Goal: Book appointment/travel/reservation

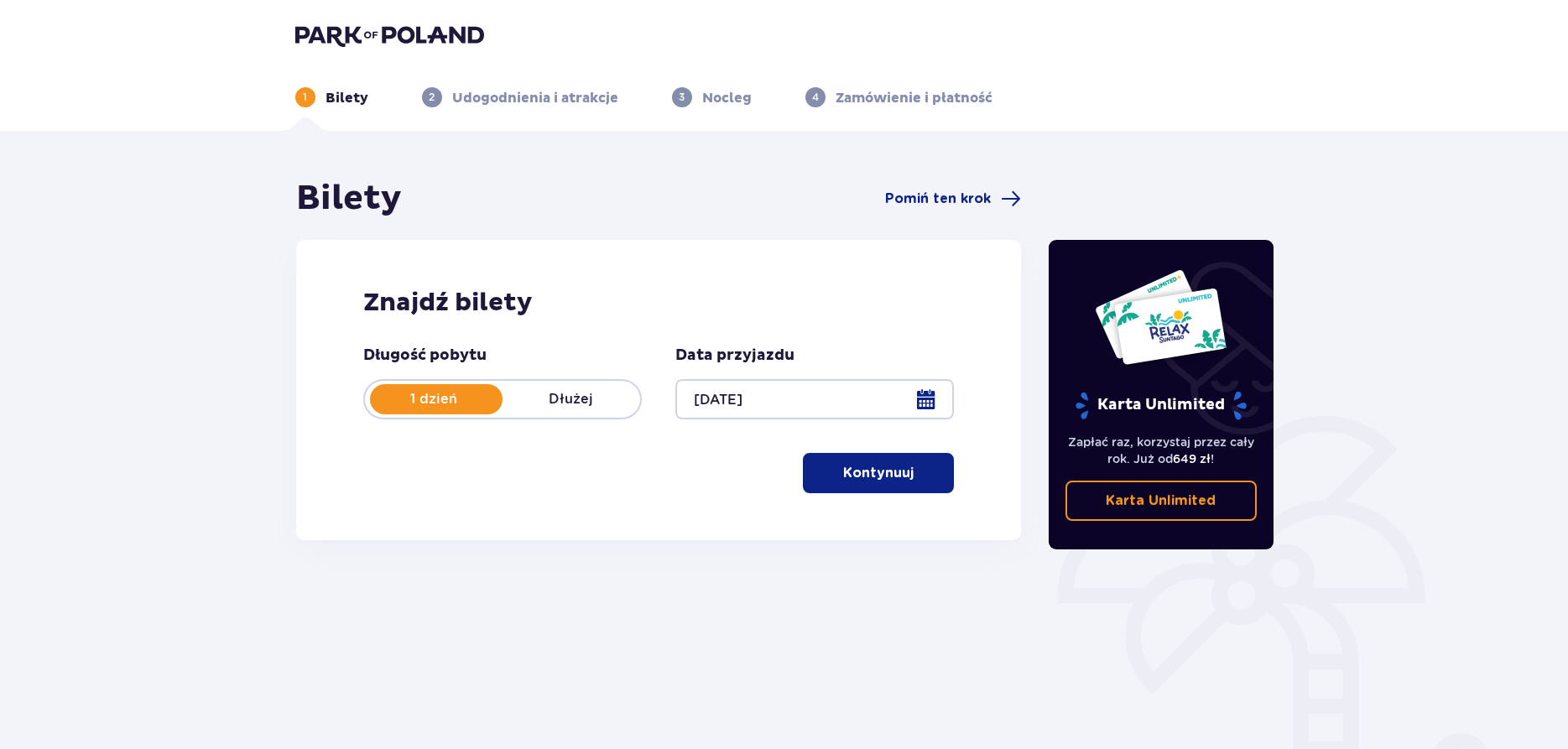
click at [833, 486] on button "Kontynuuj" at bounding box center [878, 473] width 151 height 41
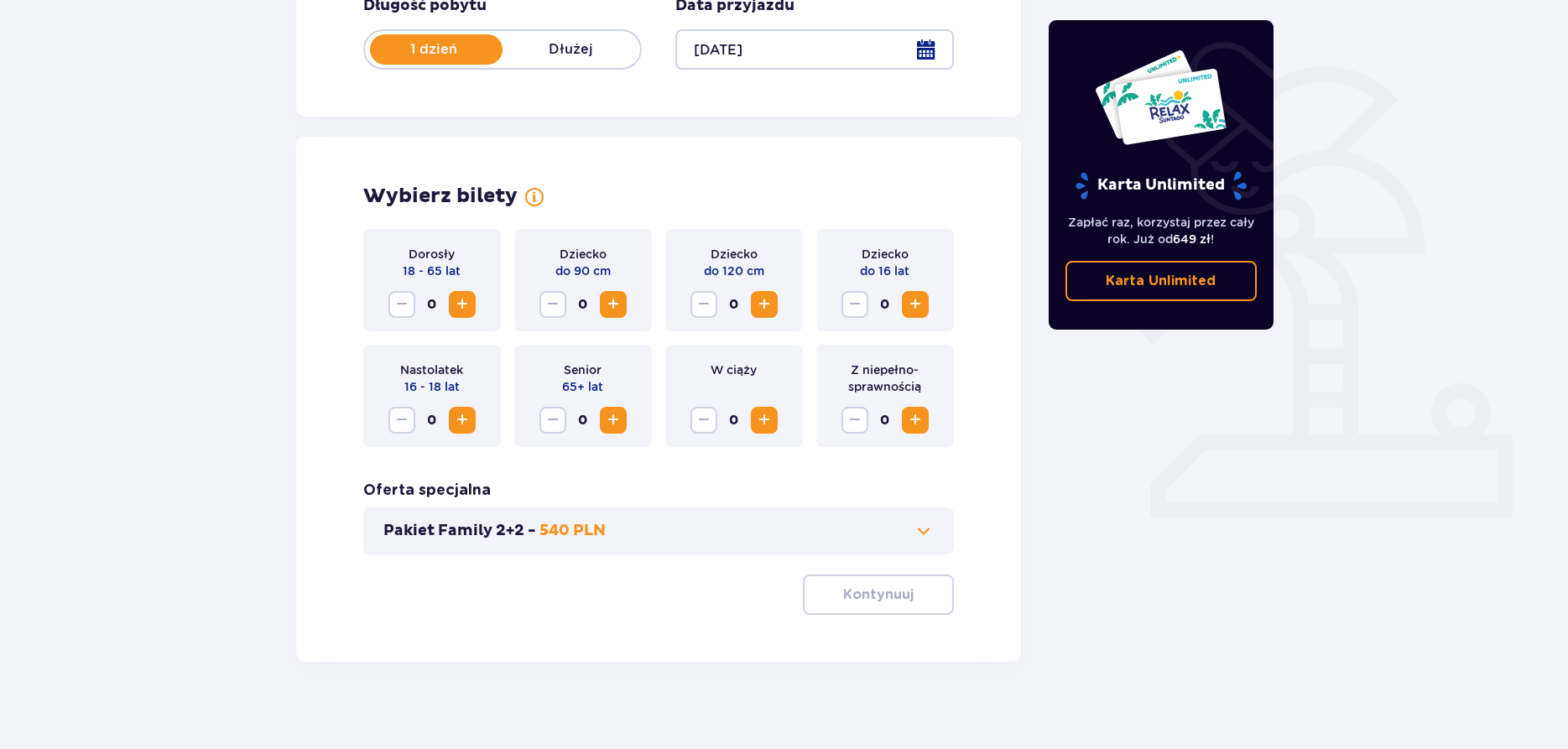
scroll to position [363, 0]
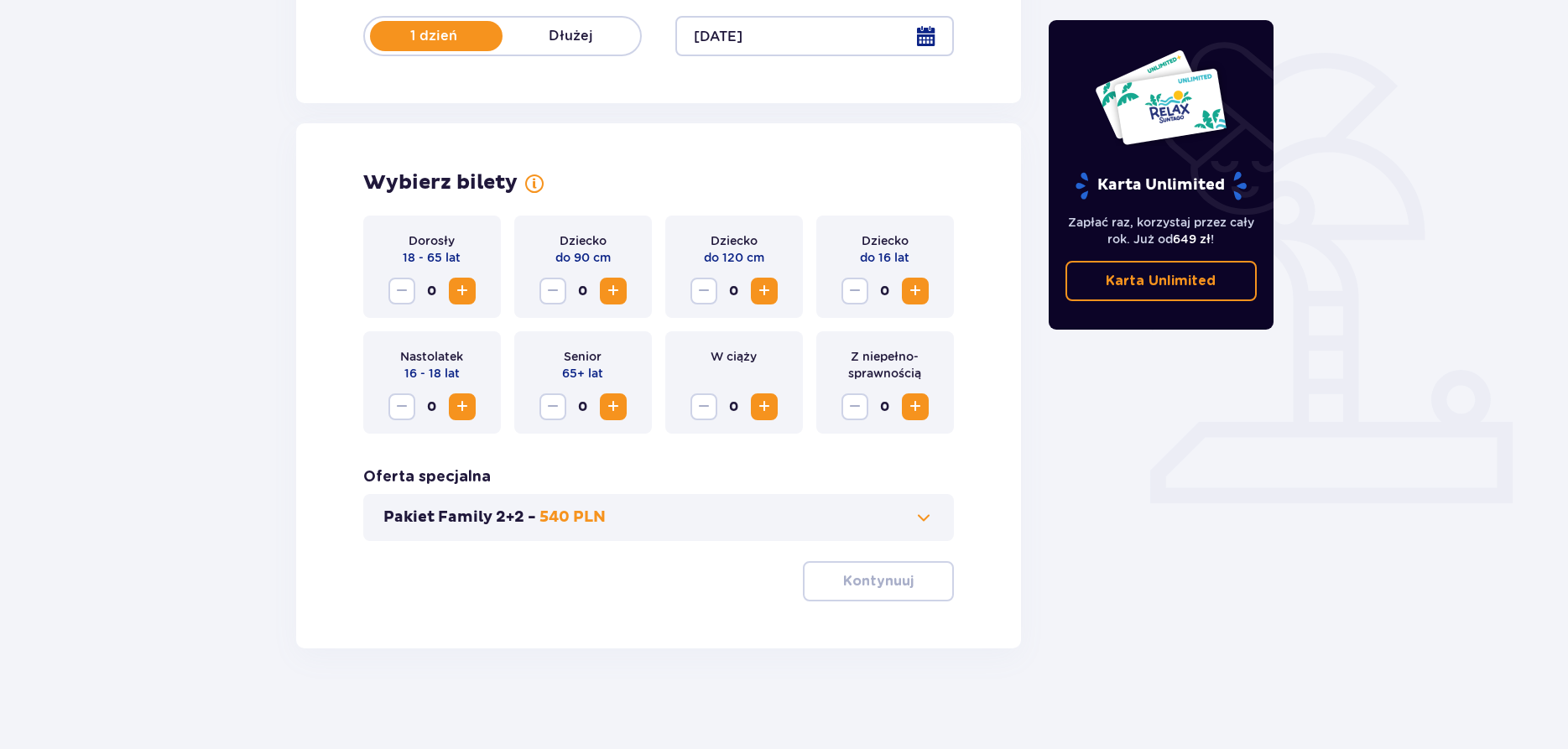
click at [462, 296] on span "Zwiększ" at bounding box center [462, 291] width 20 height 20
click at [405, 300] on span "Zmniejsz" at bounding box center [402, 291] width 20 height 20
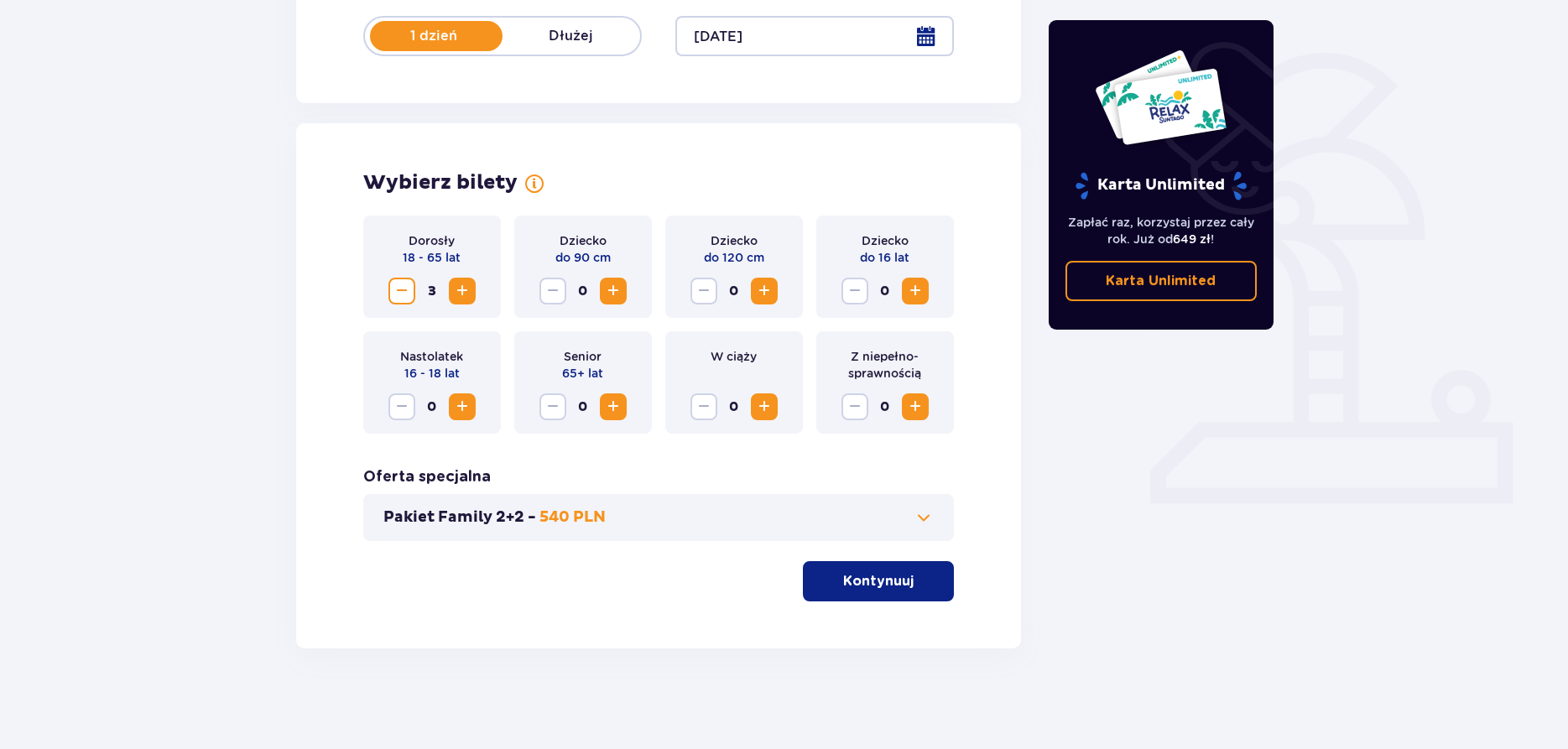
click at [406, 300] on span "Zmniejsz" at bounding box center [402, 291] width 20 height 20
click at [466, 413] on span "Zwiększ" at bounding box center [462, 406] width 20 height 20
click at [921, 293] on span "Zwiększ" at bounding box center [915, 291] width 20 height 20
click at [918, 293] on span "Zwiększ" at bounding box center [915, 291] width 20 height 20
click at [921, 596] on button "Kontynuuj" at bounding box center [878, 582] width 151 height 41
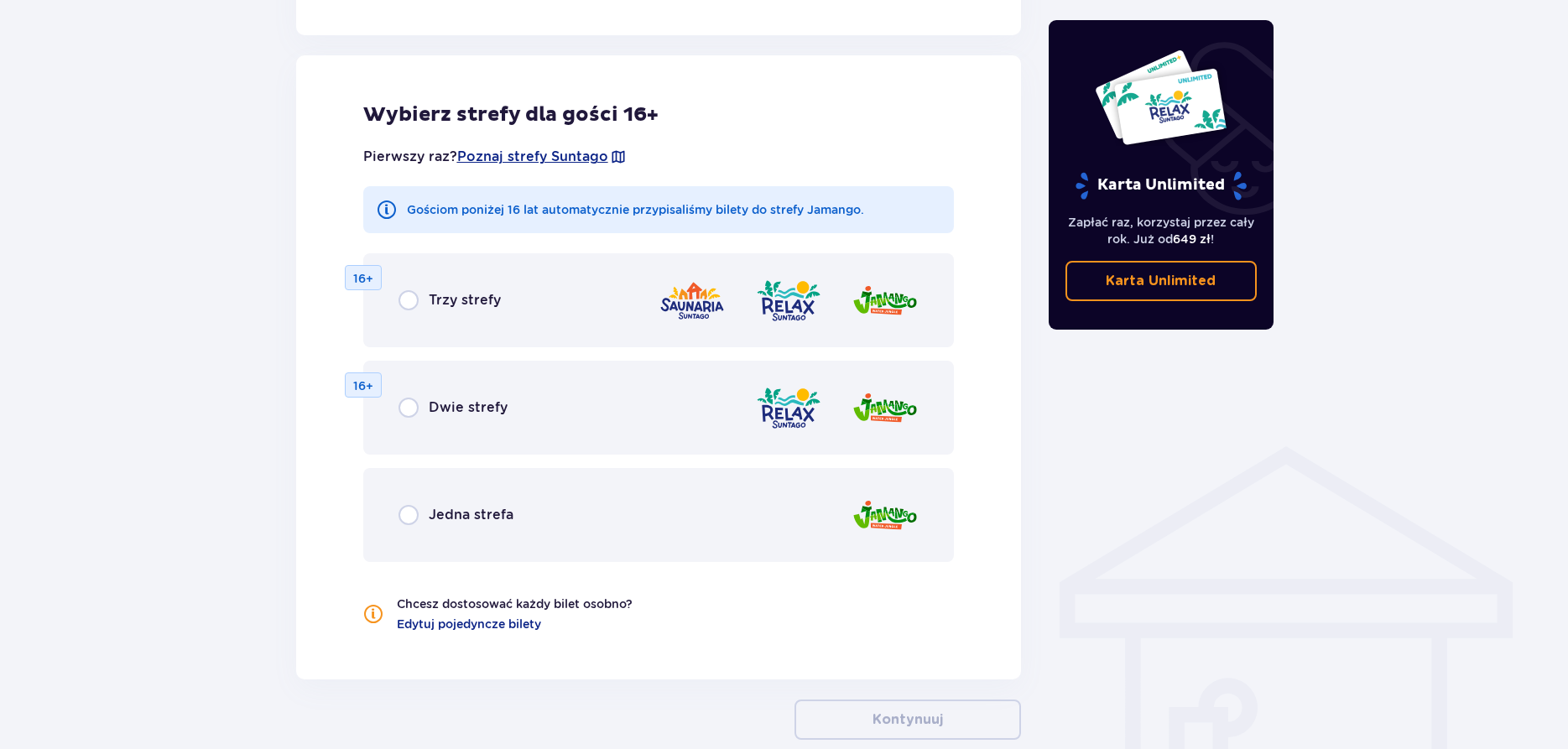
scroll to position [931, 0]
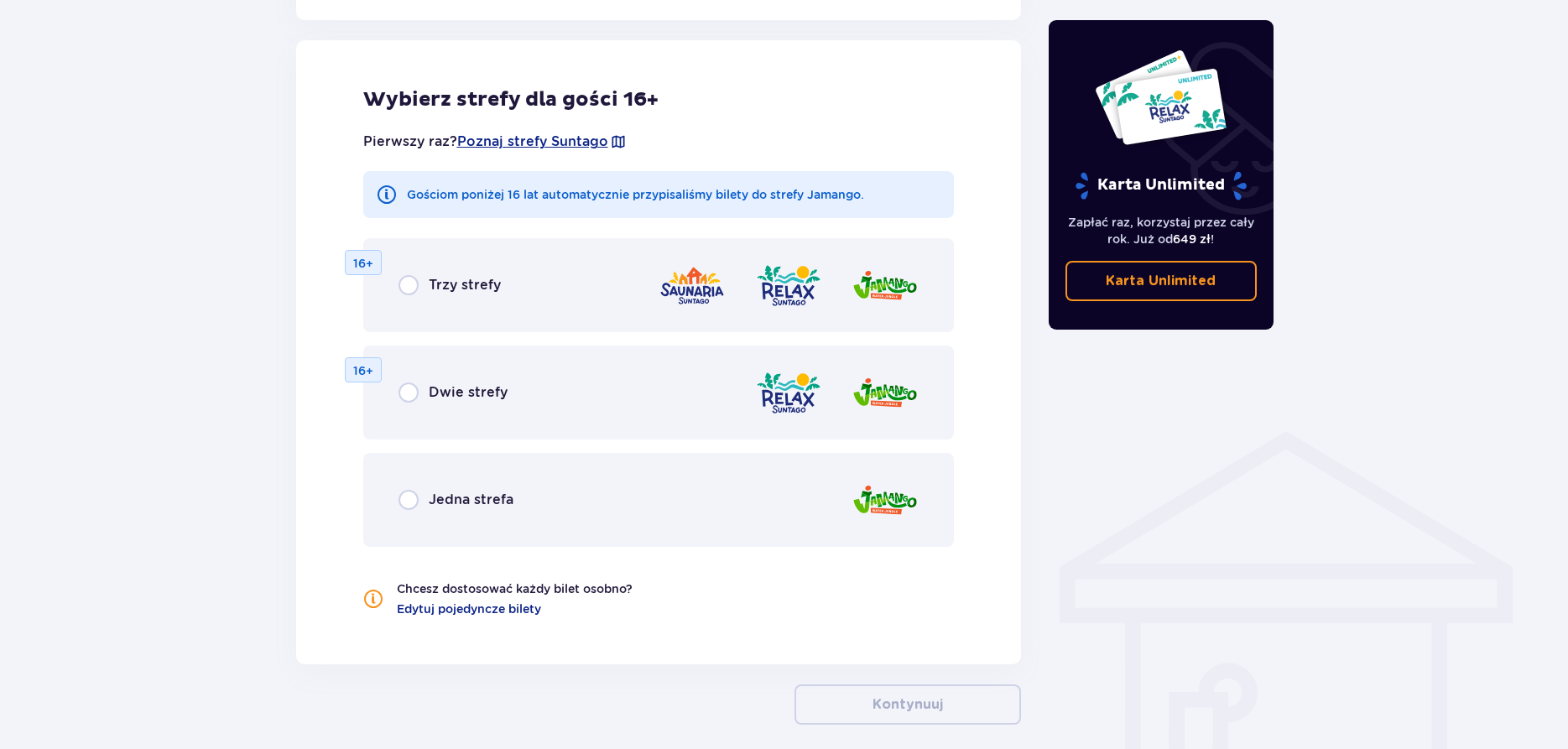
click at [416, 283] on input "radio" at bounding box center [408, 285] width 20 height 20
radio input "true"
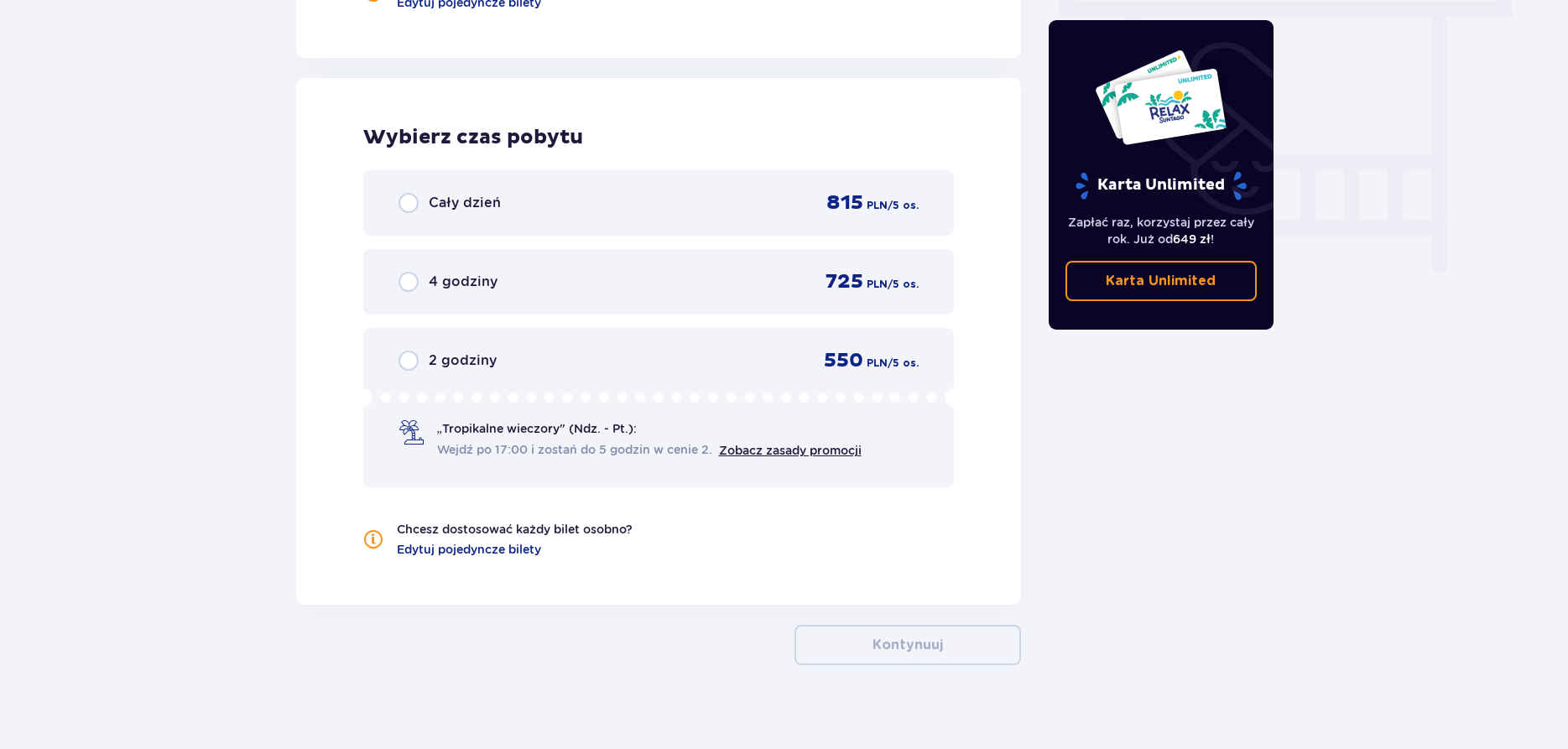
scroll to position [1554, 0]
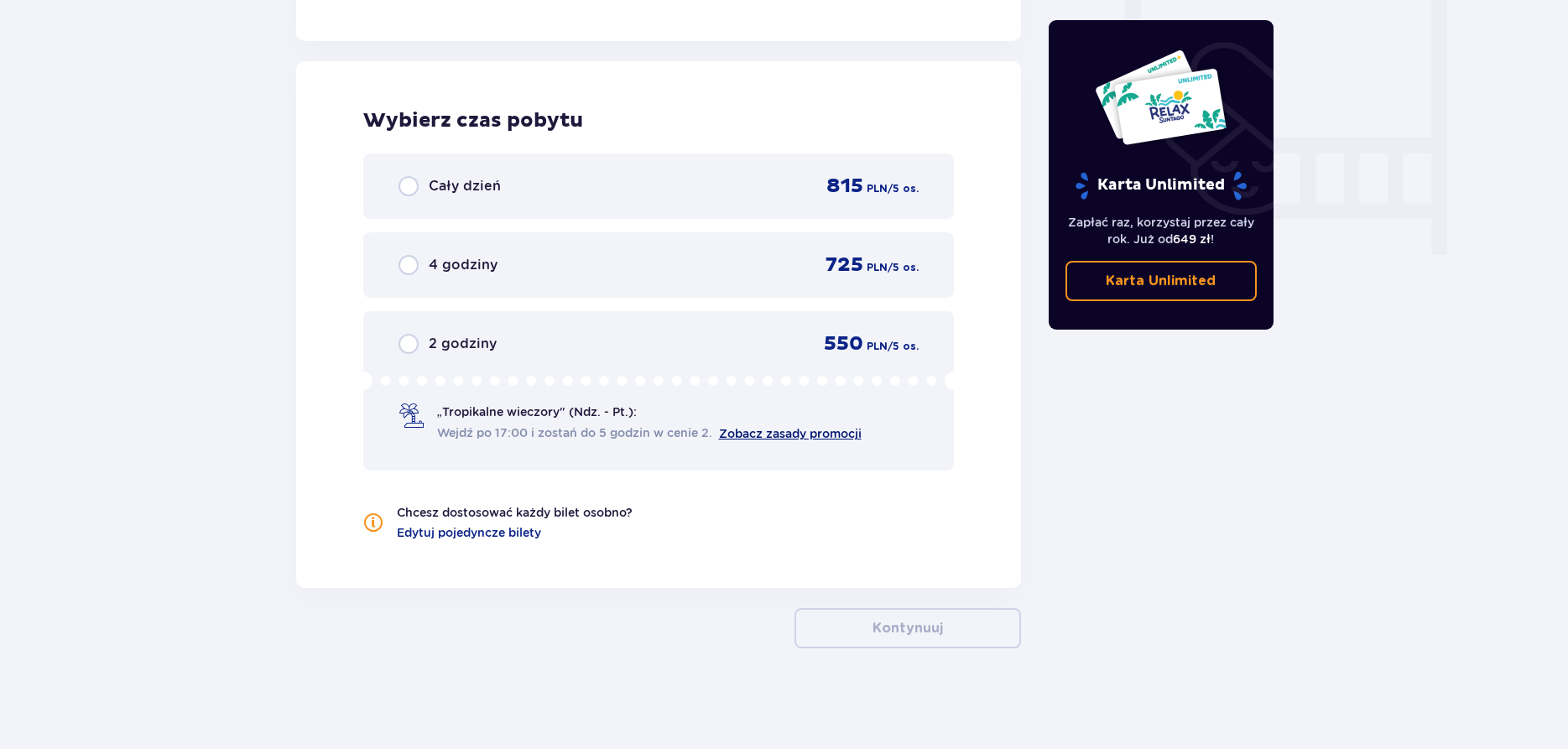
click at [774, 437] on link "Zobacz zasady promocji" at bounding box center [791, 434] width 143 height 13
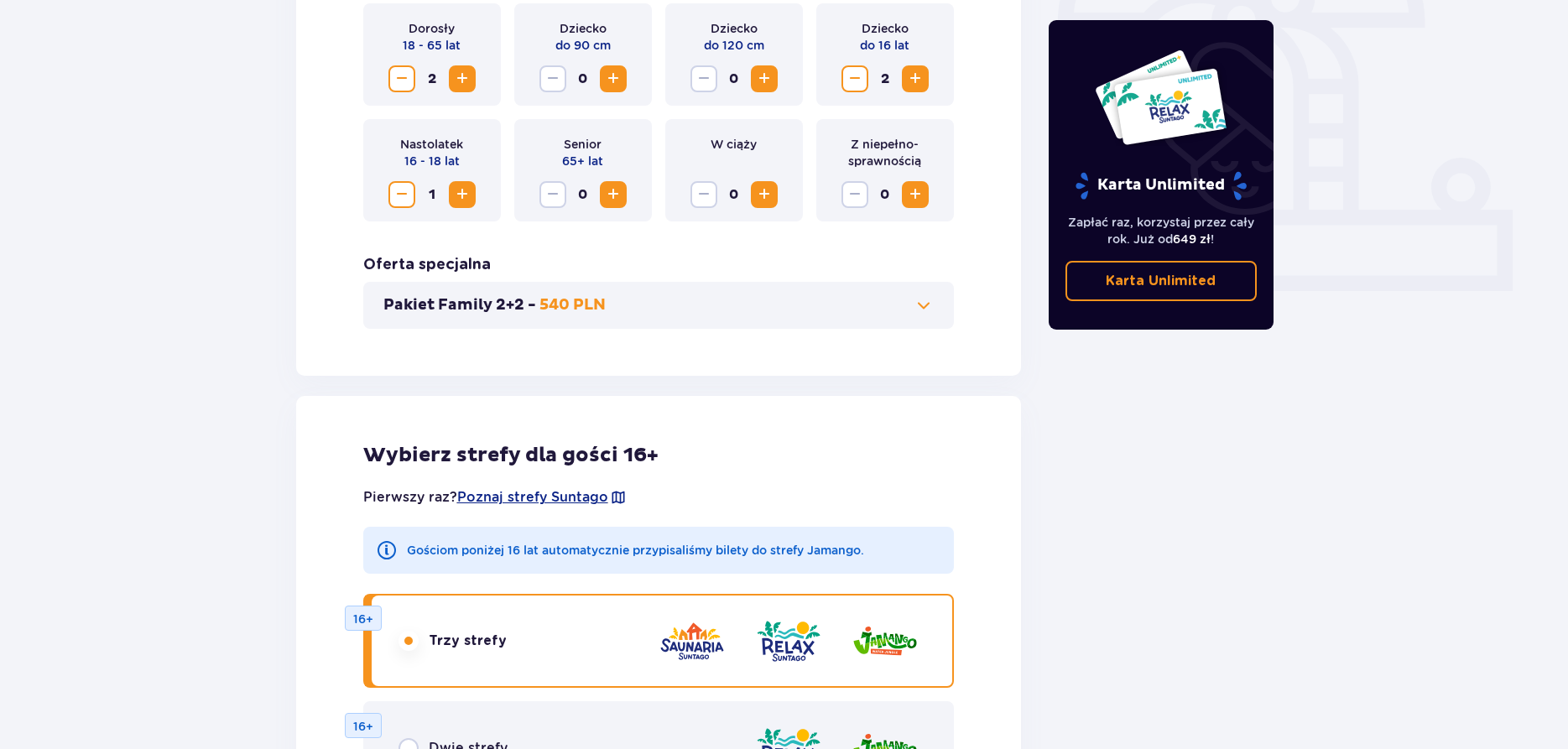
scroll to position [442, 0]
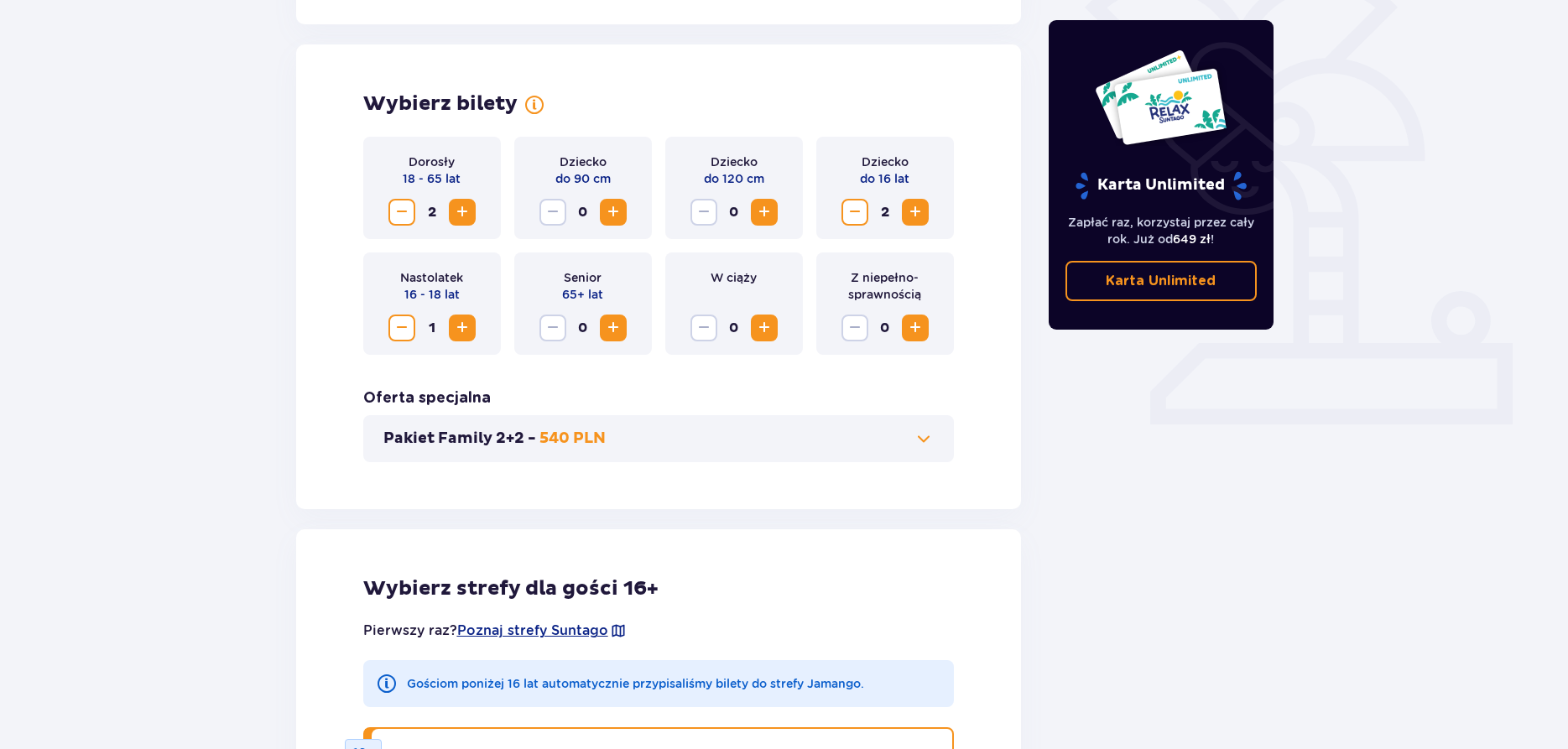
click at [854, 211] on span "Zmniejsz" at bounding box center [855, 211] width 20 height 20
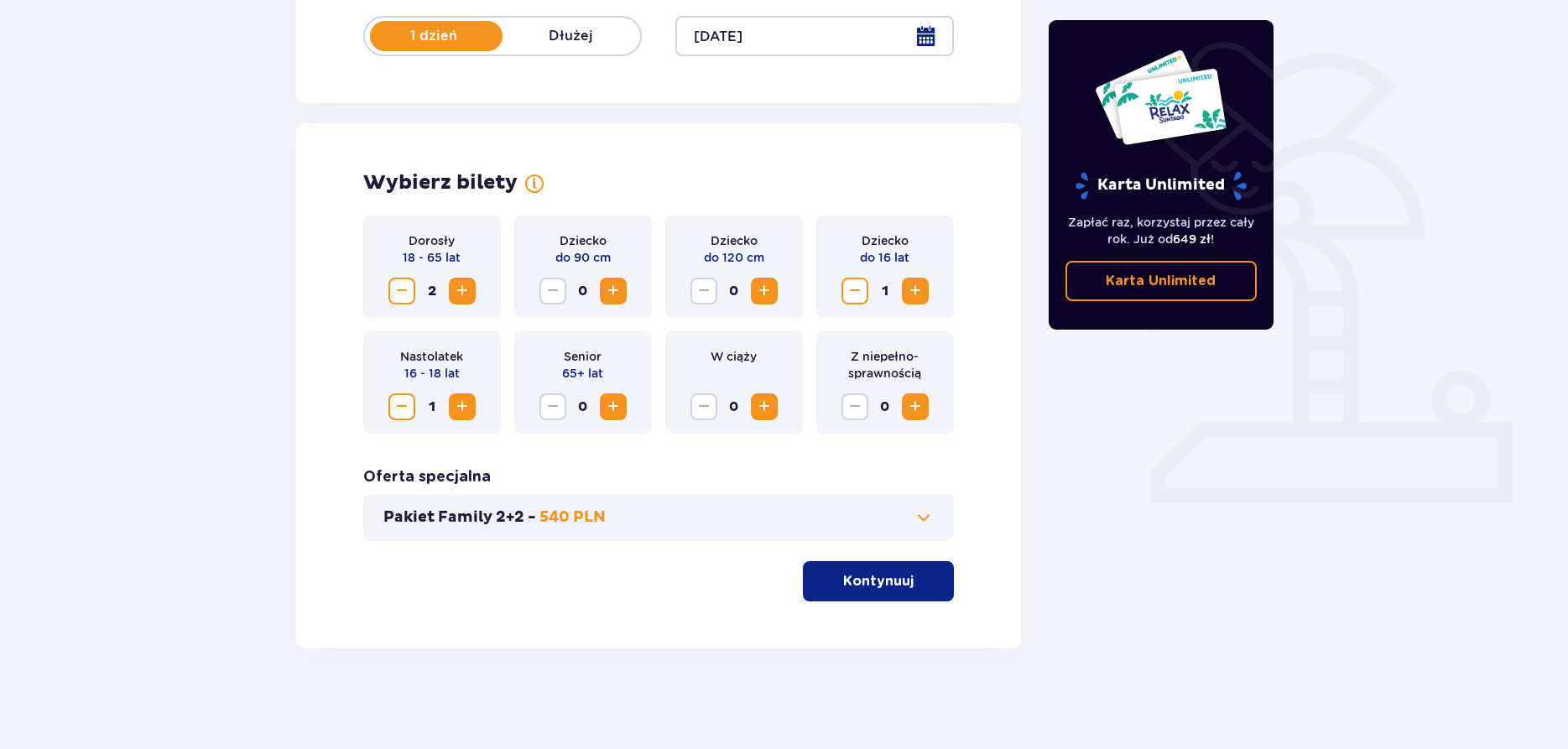
scroll to position [363, 0]
click at [914, 288] on span "Zwiększ" at bounding box center [915, 291] width 20 height 20
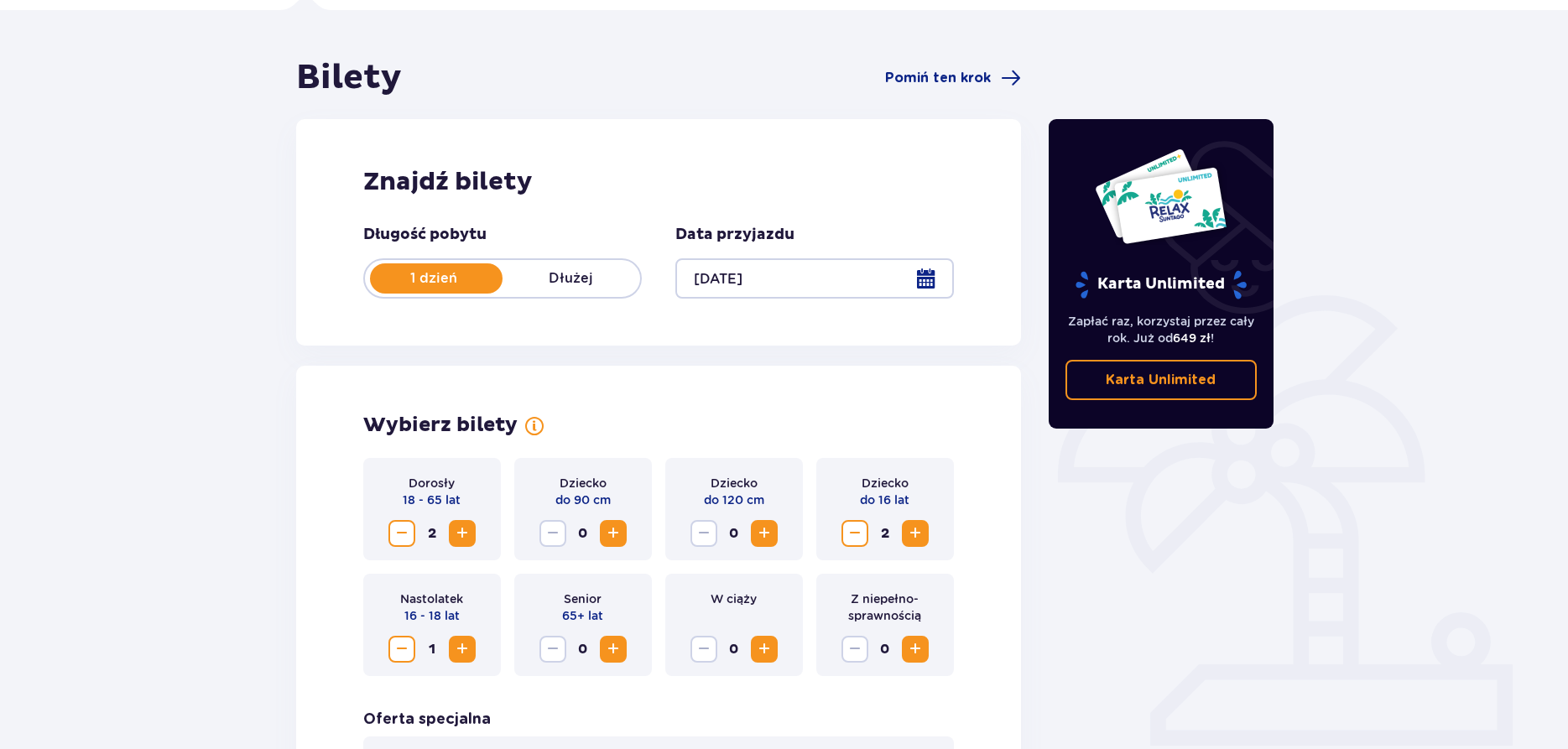
scroll to position [107, 0]
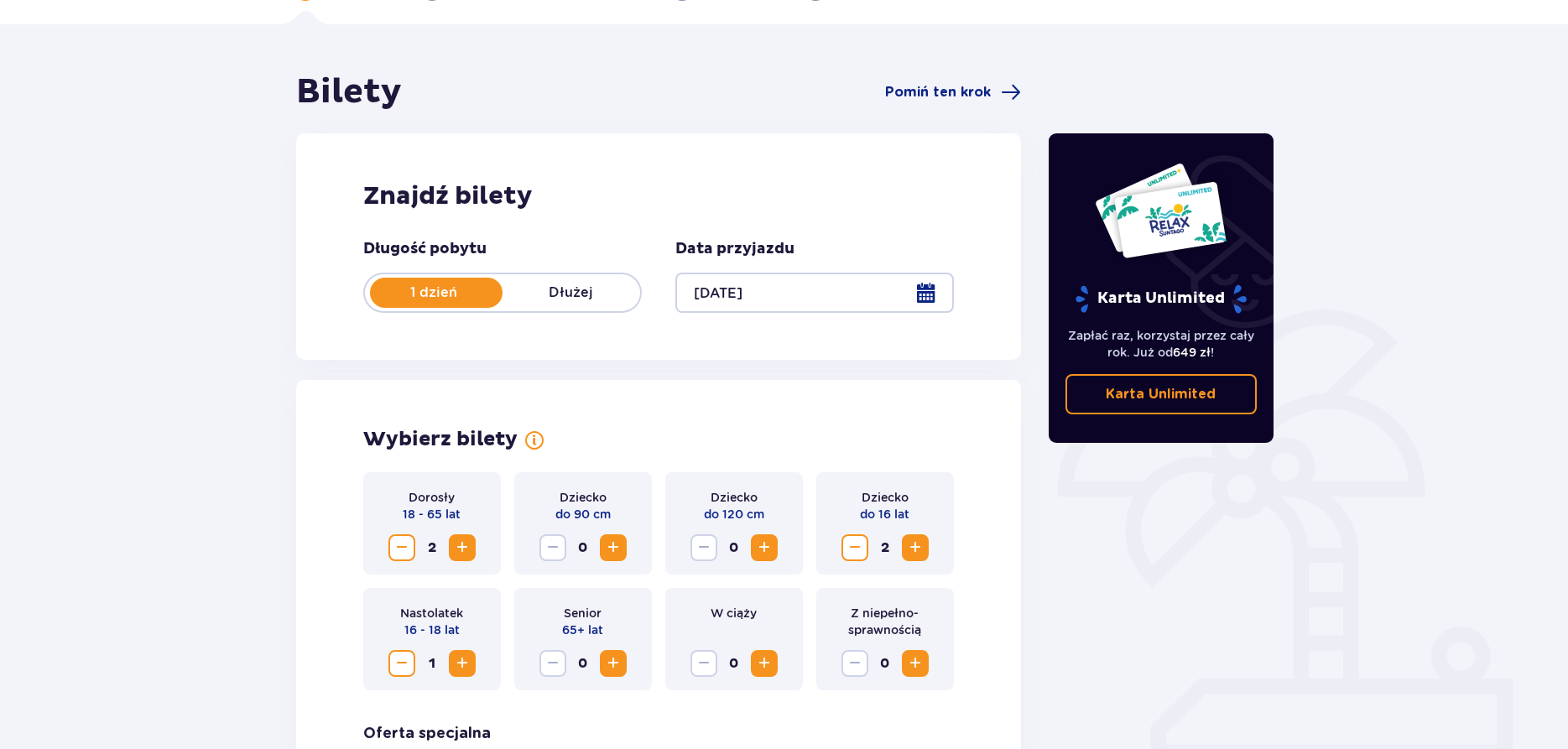
click at [583, 292] on p "Dłużej" at bounding box center [571, 293] width 137 height 19
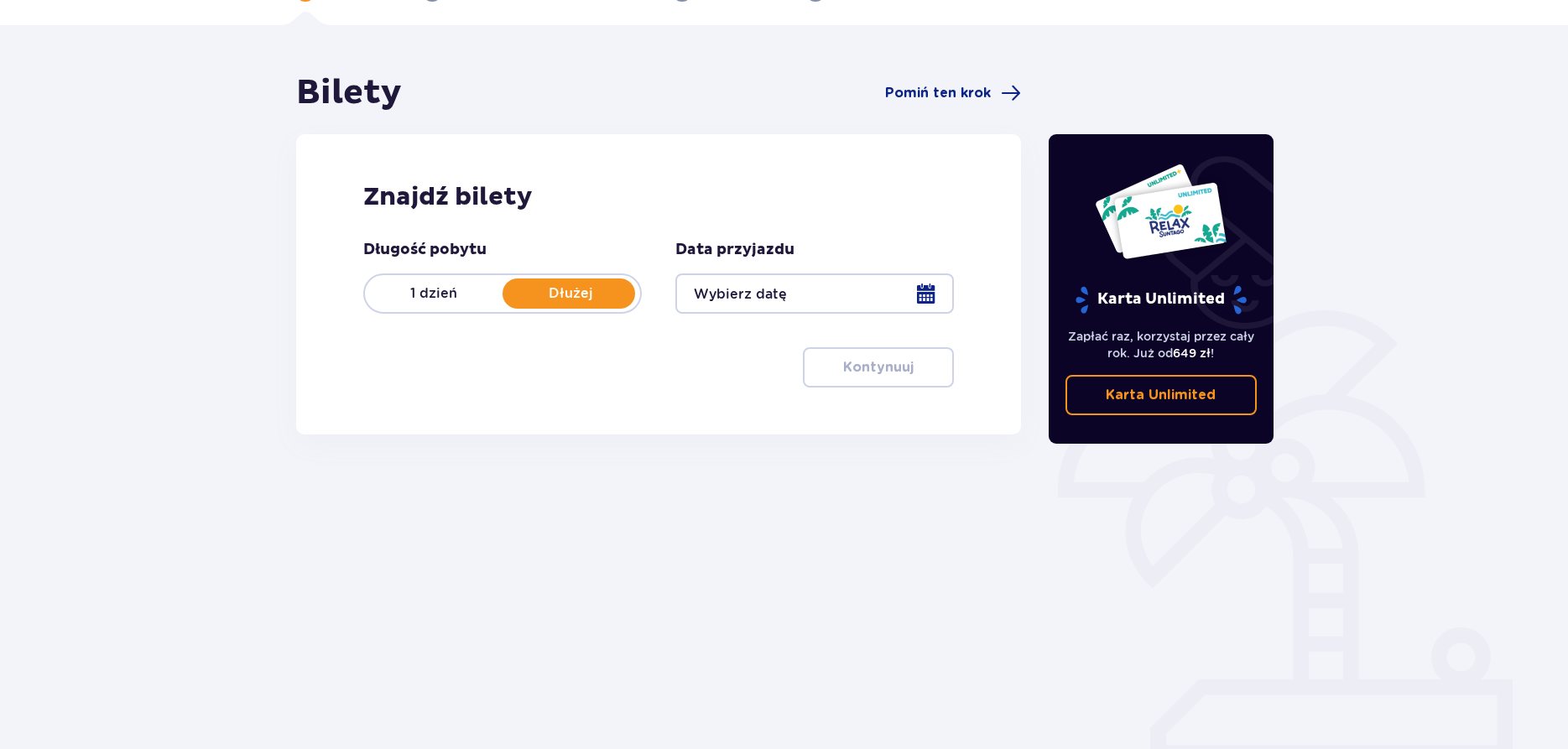
scroll to position [106, 0]
click at [810, 293] on div at bounding box center [814, 293] width 279 height 41
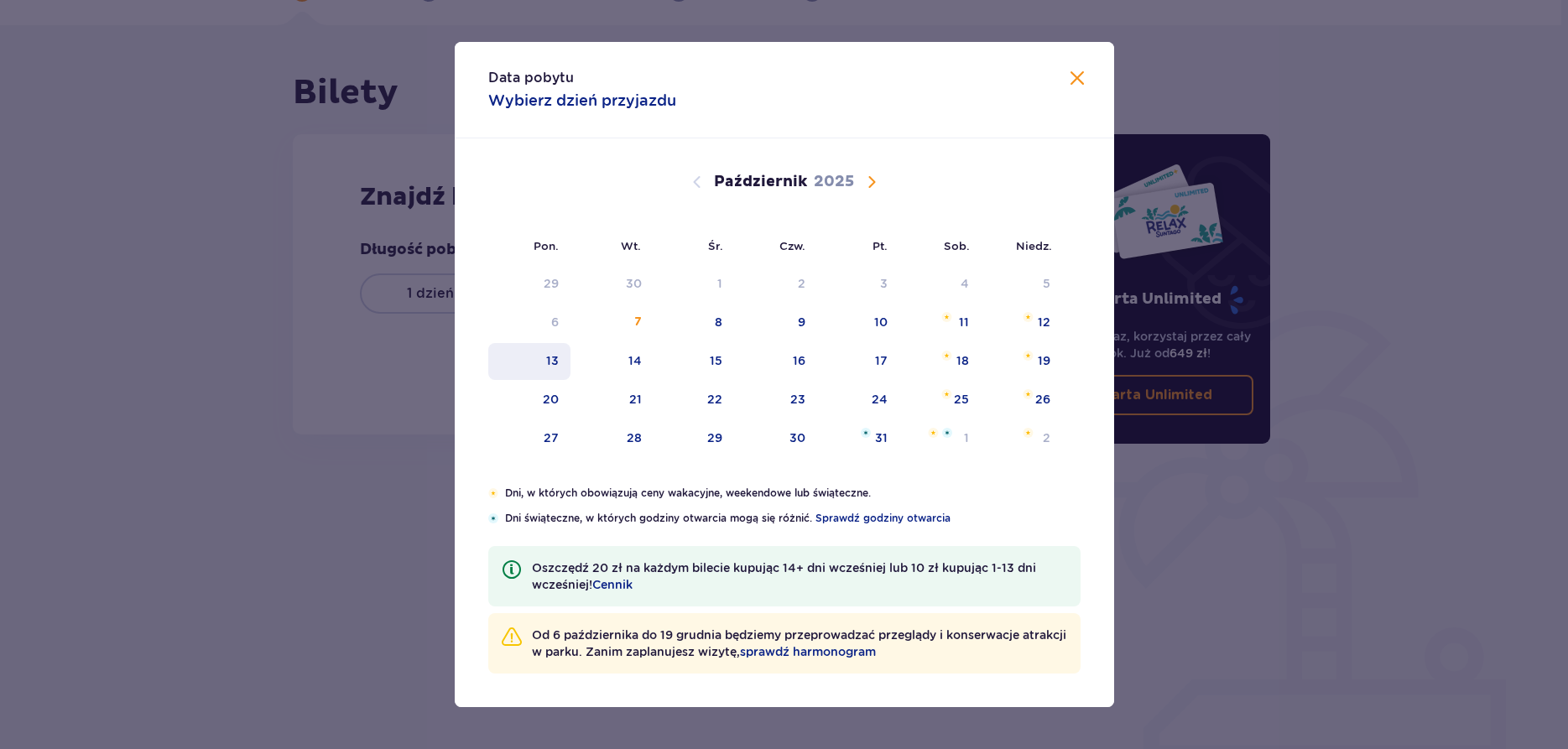
click at [548, 356] on div "13" at bounding box center [553, 360] width 12 height 17
click at [621, 358] on div "14" at bounding box center [612, 361] width 83 height 37
type input "[DATE] - [DATE]"
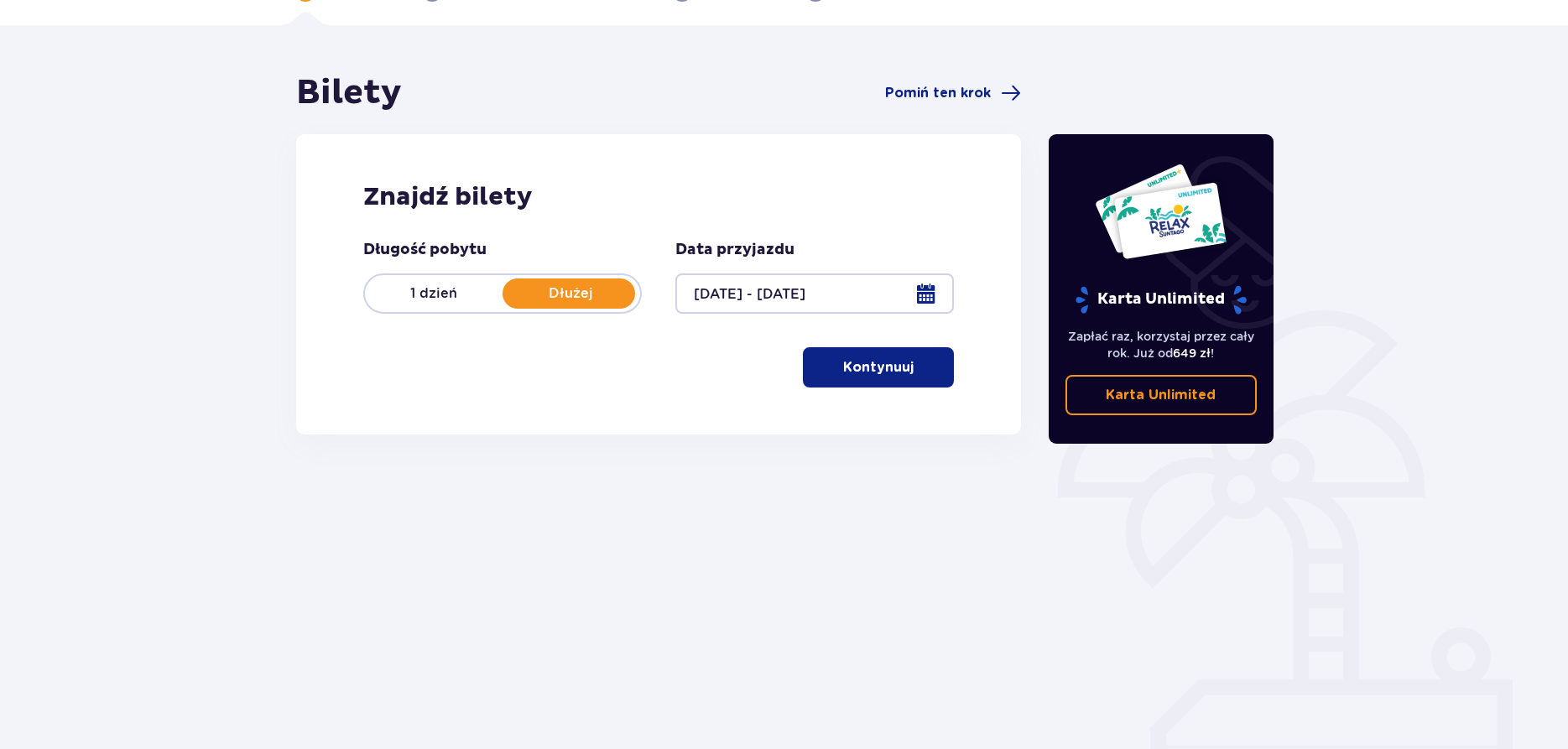
click at [882, 376] on button "Kontynuuj" at bounding box center [878, 367] width 151 height 41
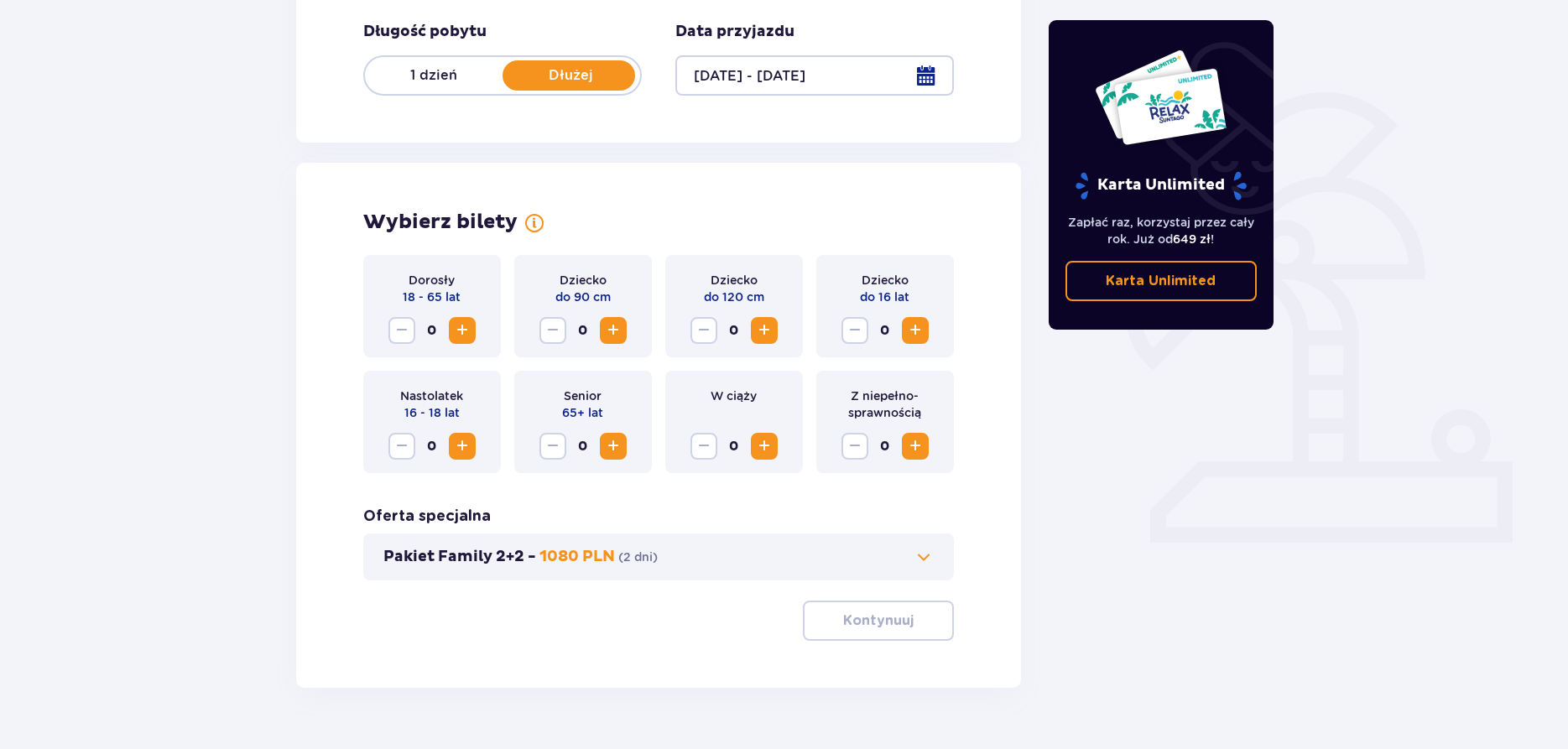
scroll to position [363, 0]
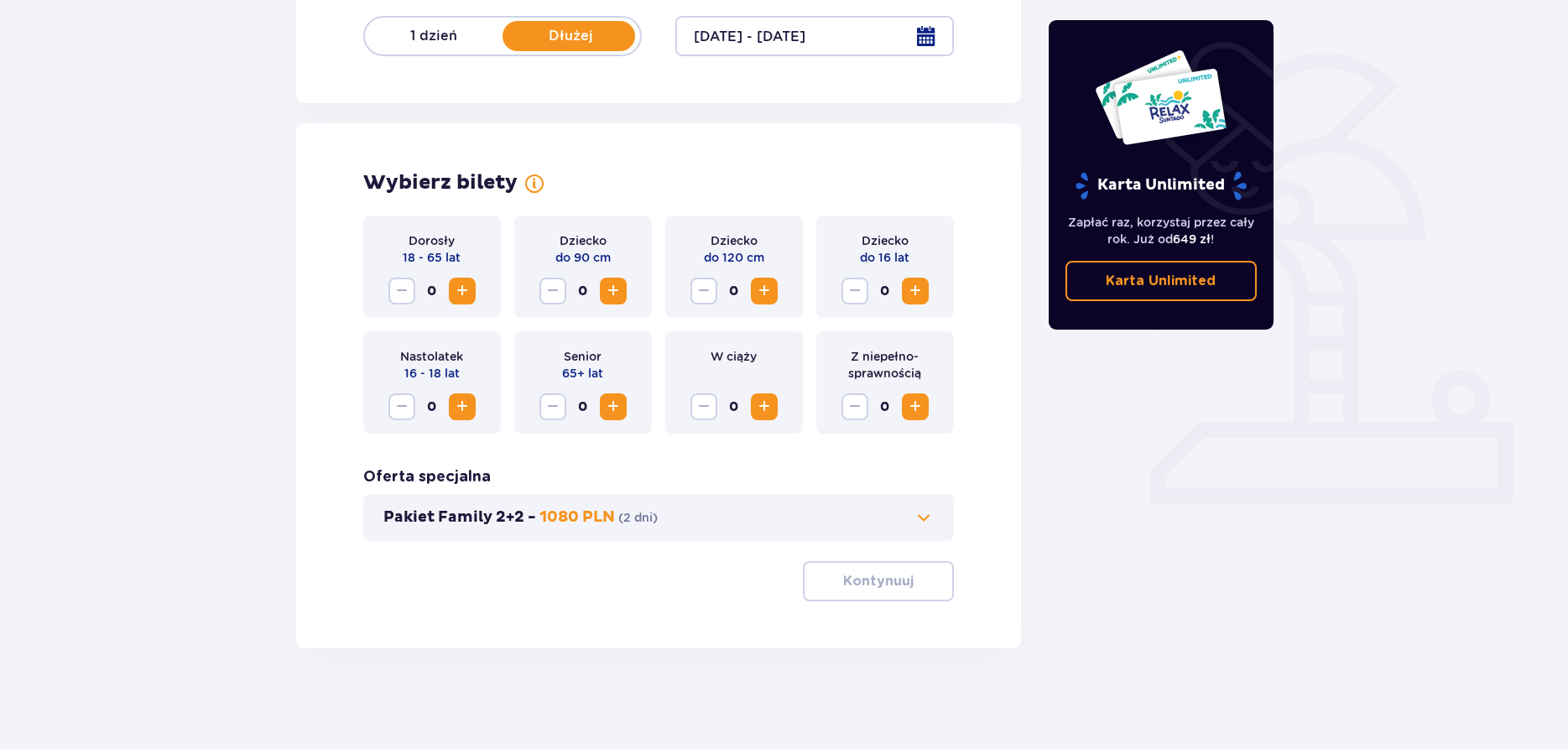
click at [467, 295] on span "Zwiększ" at bounding box center [462, 291] width 20 height 20
click at [468, 294] on span "Zwiększ" at bounding box center [462, 291] width 20 height 20
click at [464, 411] on span "Zwiększ" at bounding box center [462, 406] width 20 height 20
click at [918, 292] on span "Zwiększ" at bounding box center [915, 291] width 20 height 20
click at [765, 298] on span "Zwiększ" at bounding box center [764, 291] width 20 height 20
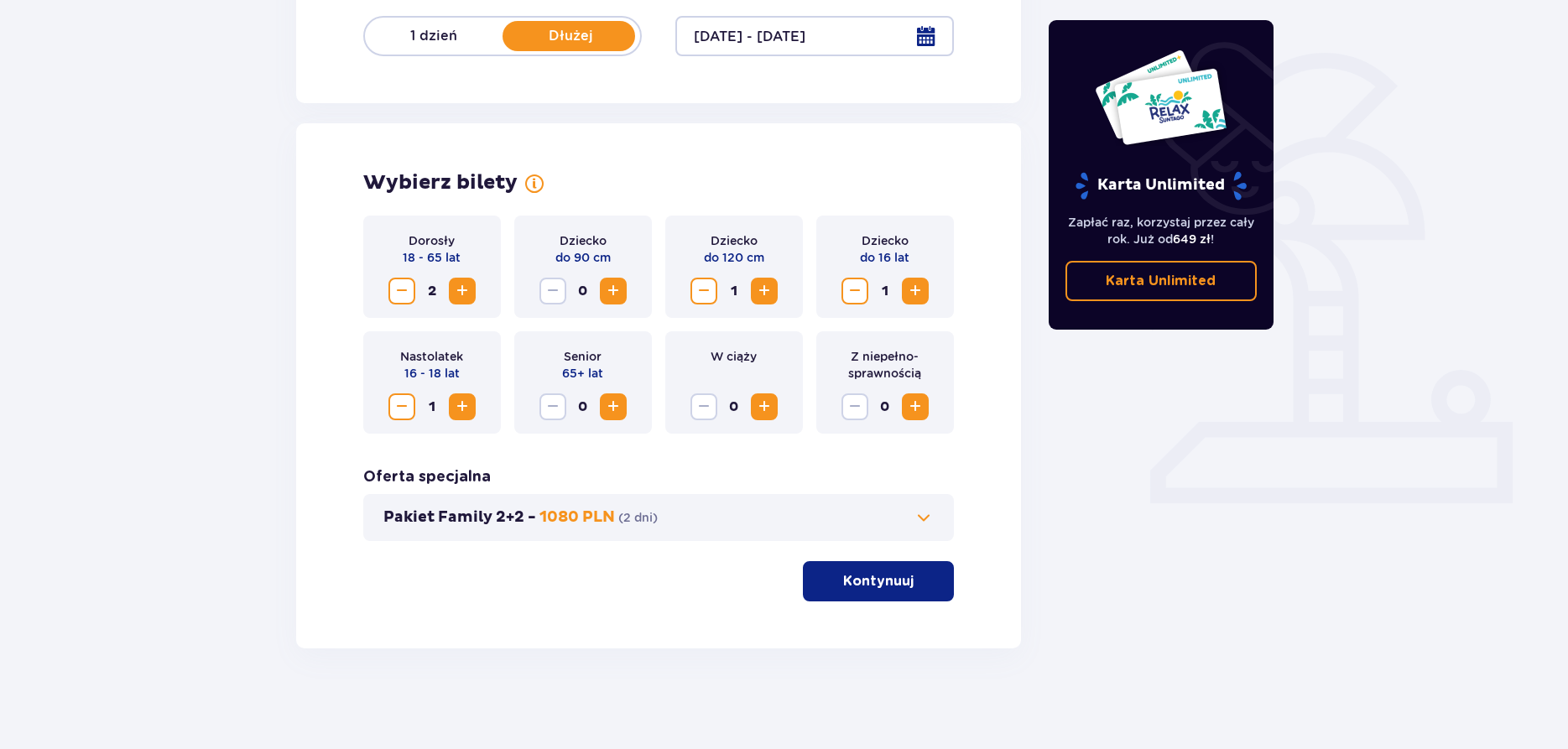
click at [866, 590] on p "Kontynuuj" at bounding box center [879, 581] width 71 height 19
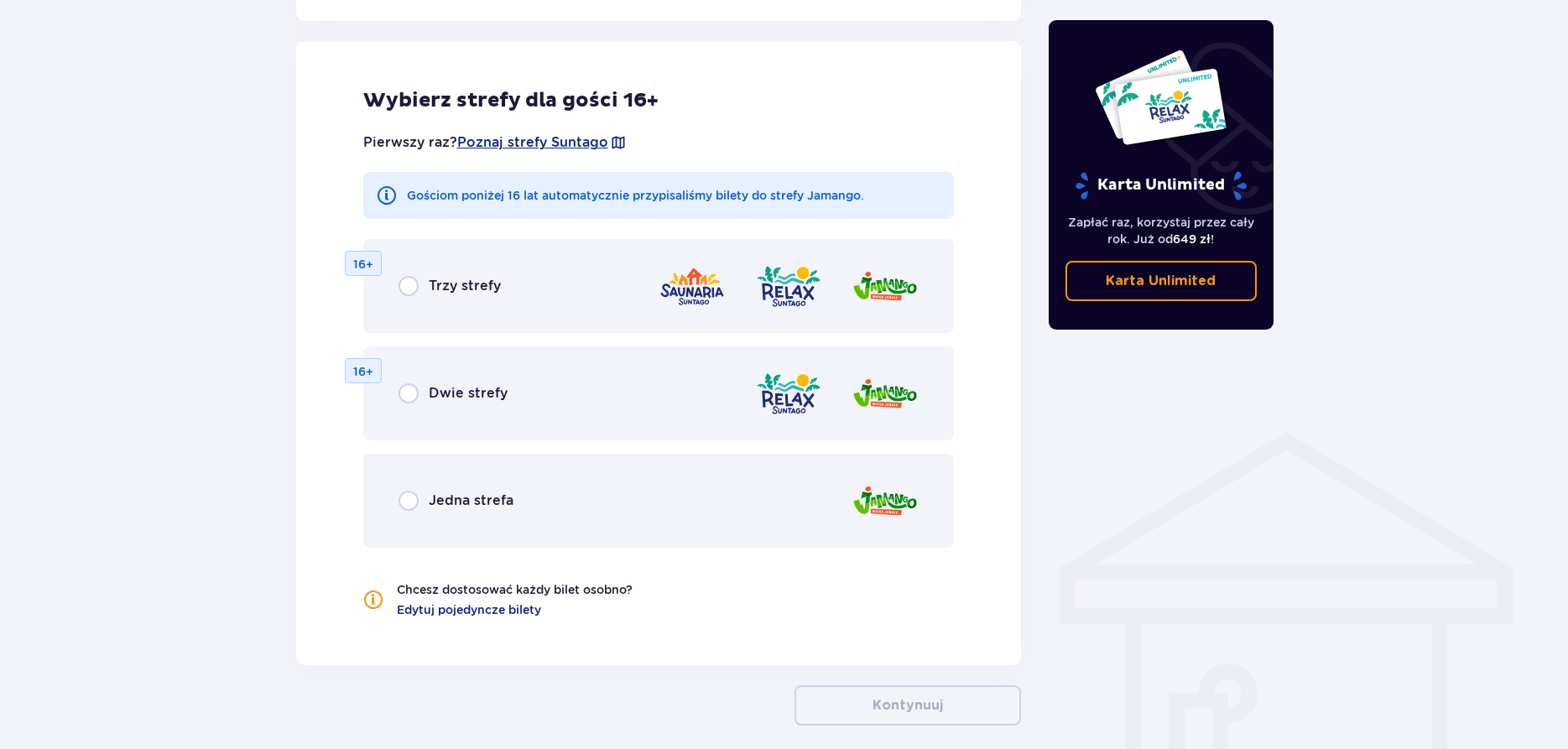
scroll to position [931, 0]
click at [415, 288] on input "radio" at bounding box center [408, 285] width 20 height 20
radio input "true"
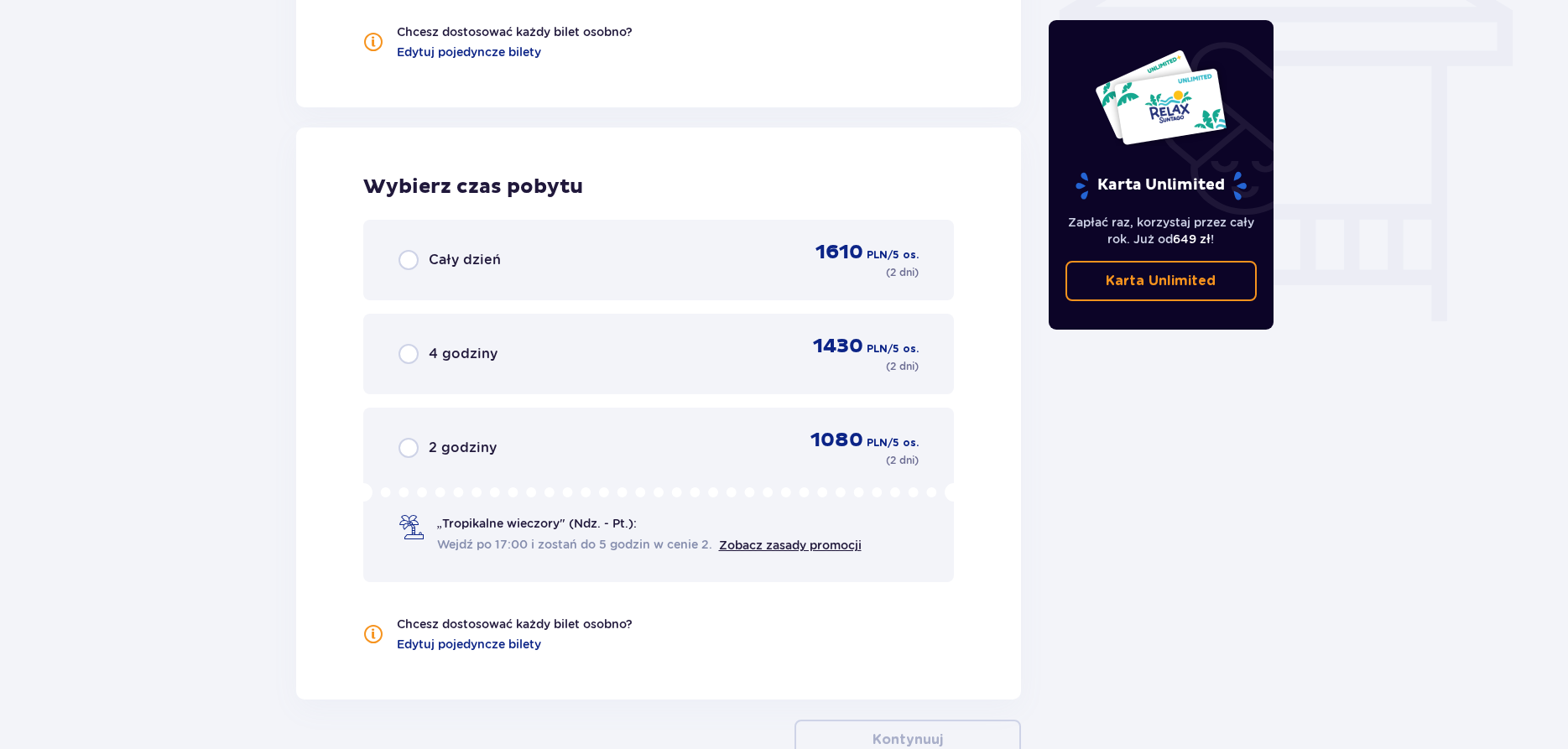
scroll to position [1405, 0]
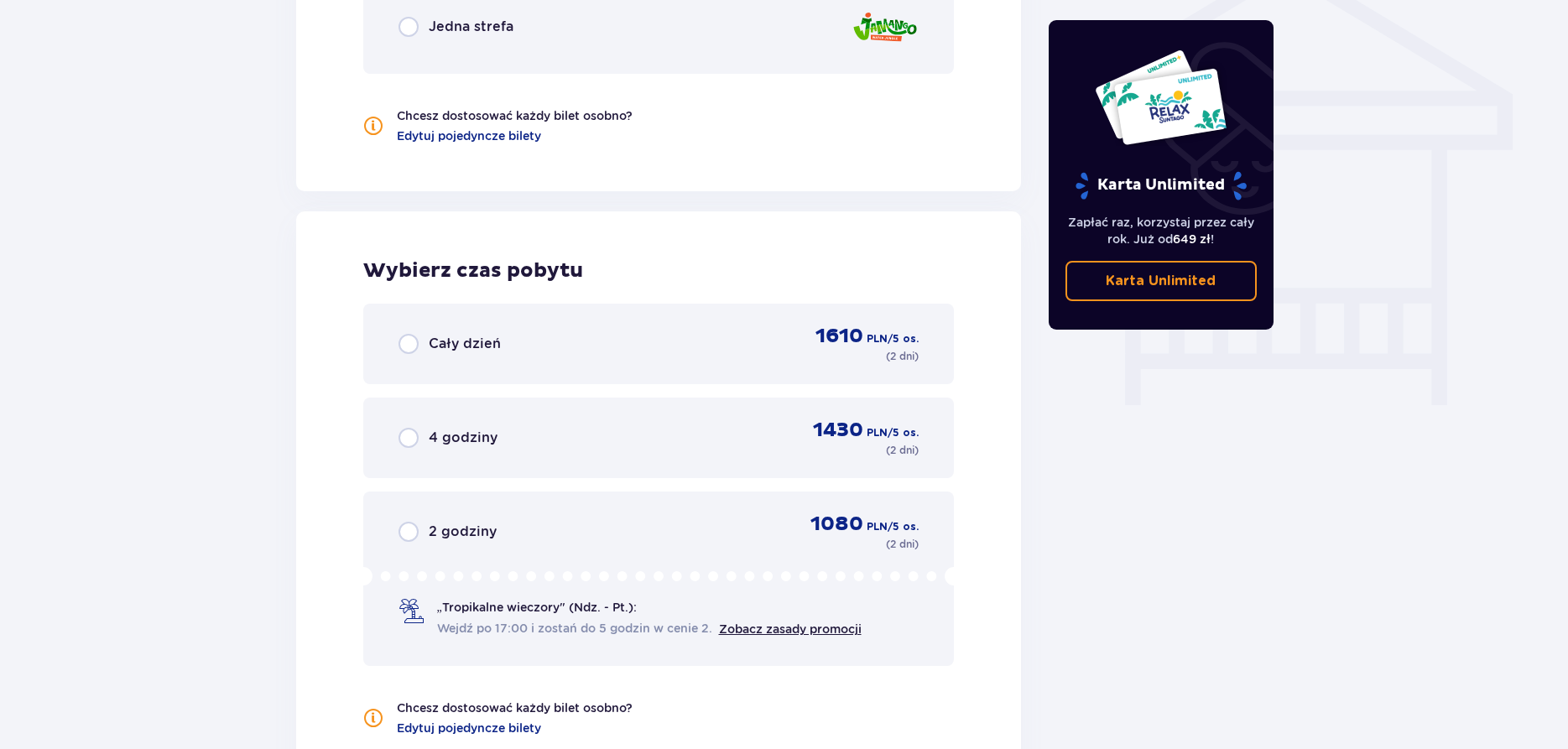
click at [435, 350] on span "Cały dzień" at bounding box center [464, 344] width 72 height 19
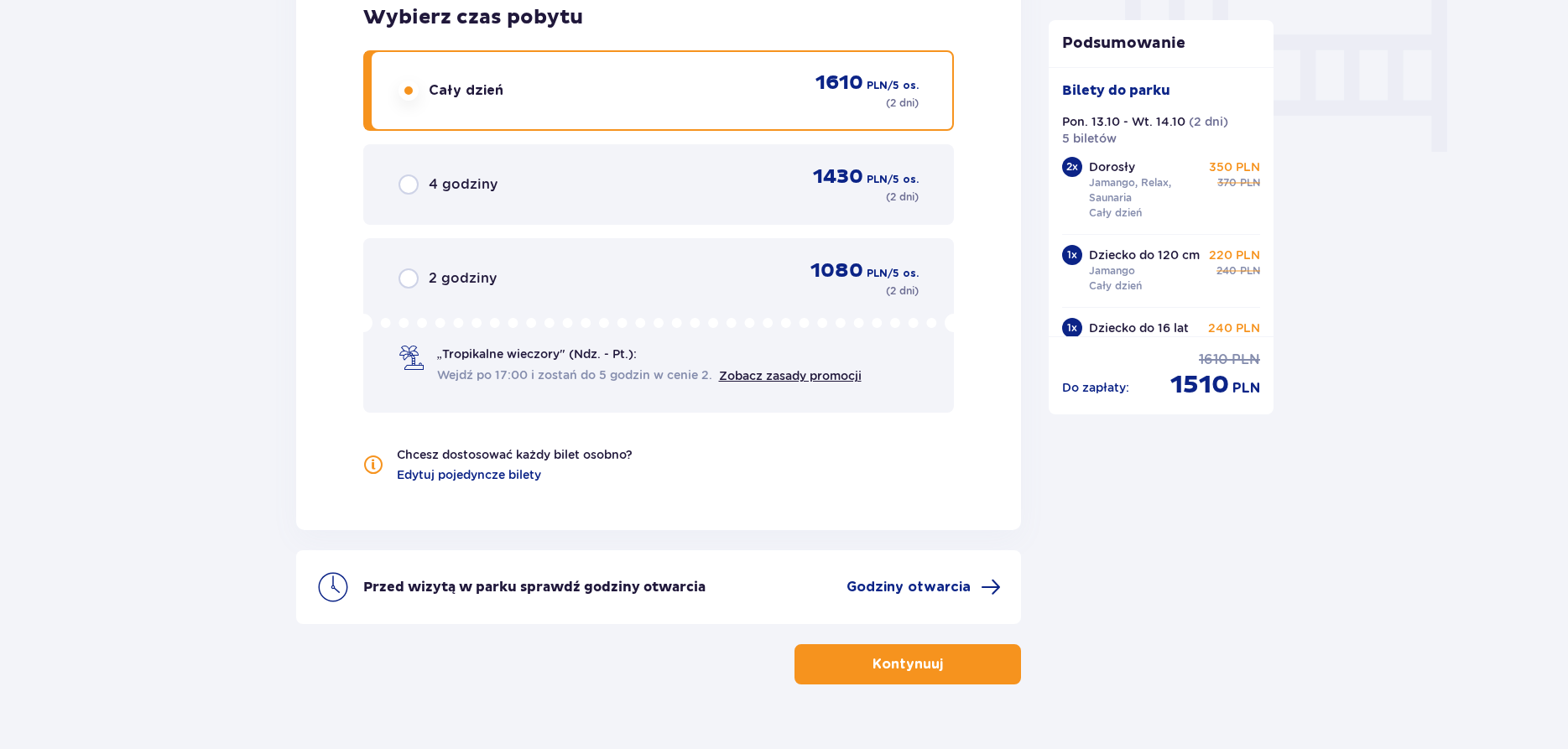
scroll to position [1694, 0]
